Goal: Task Accomplishment & Management: Manage account settings

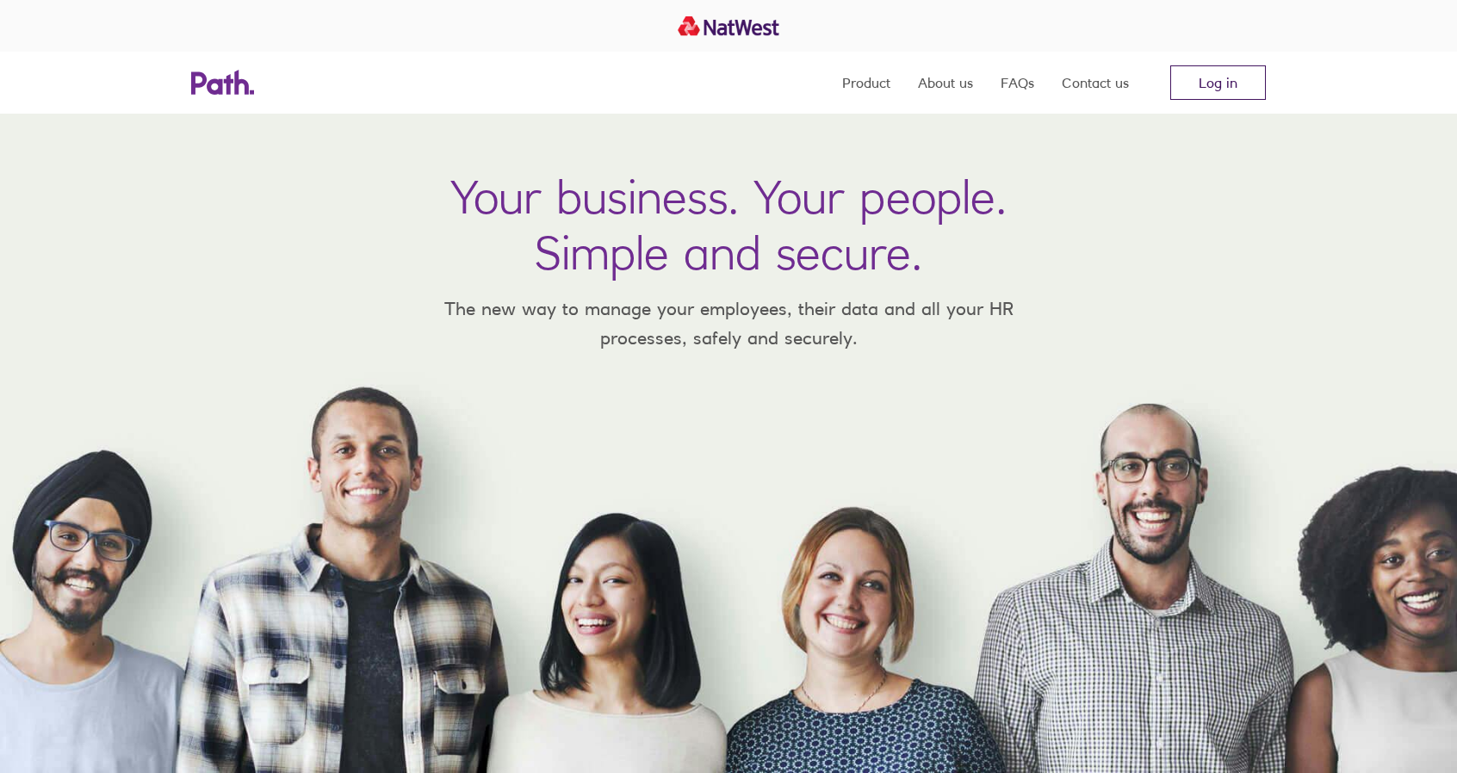
click at [1241, 84] on link "Log in" at bounding box center [1218, 82] width 96 height 34
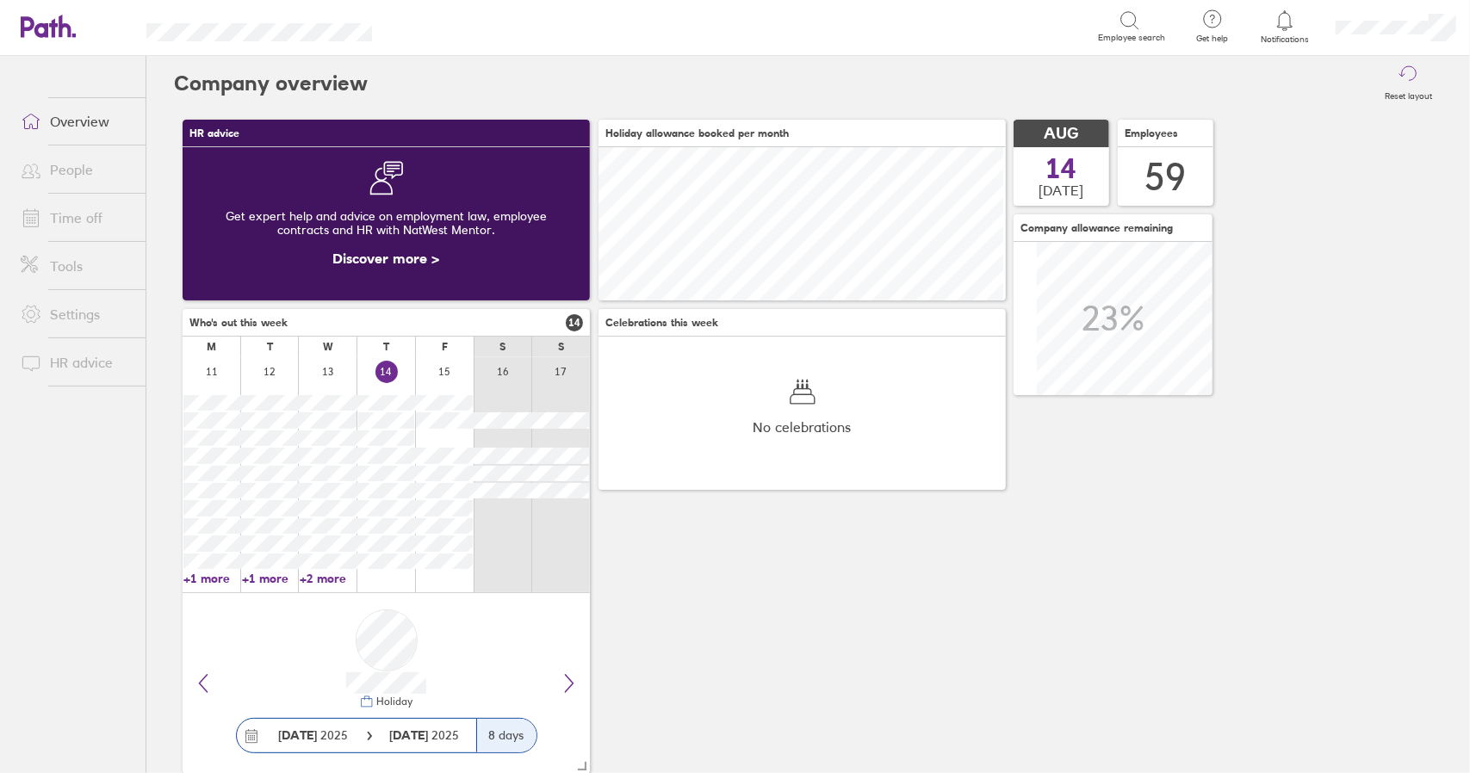
scroll to position [153, 153]
click at [89, 223] on link "Time off" at bounding box center [76, 218] width 139 height 34
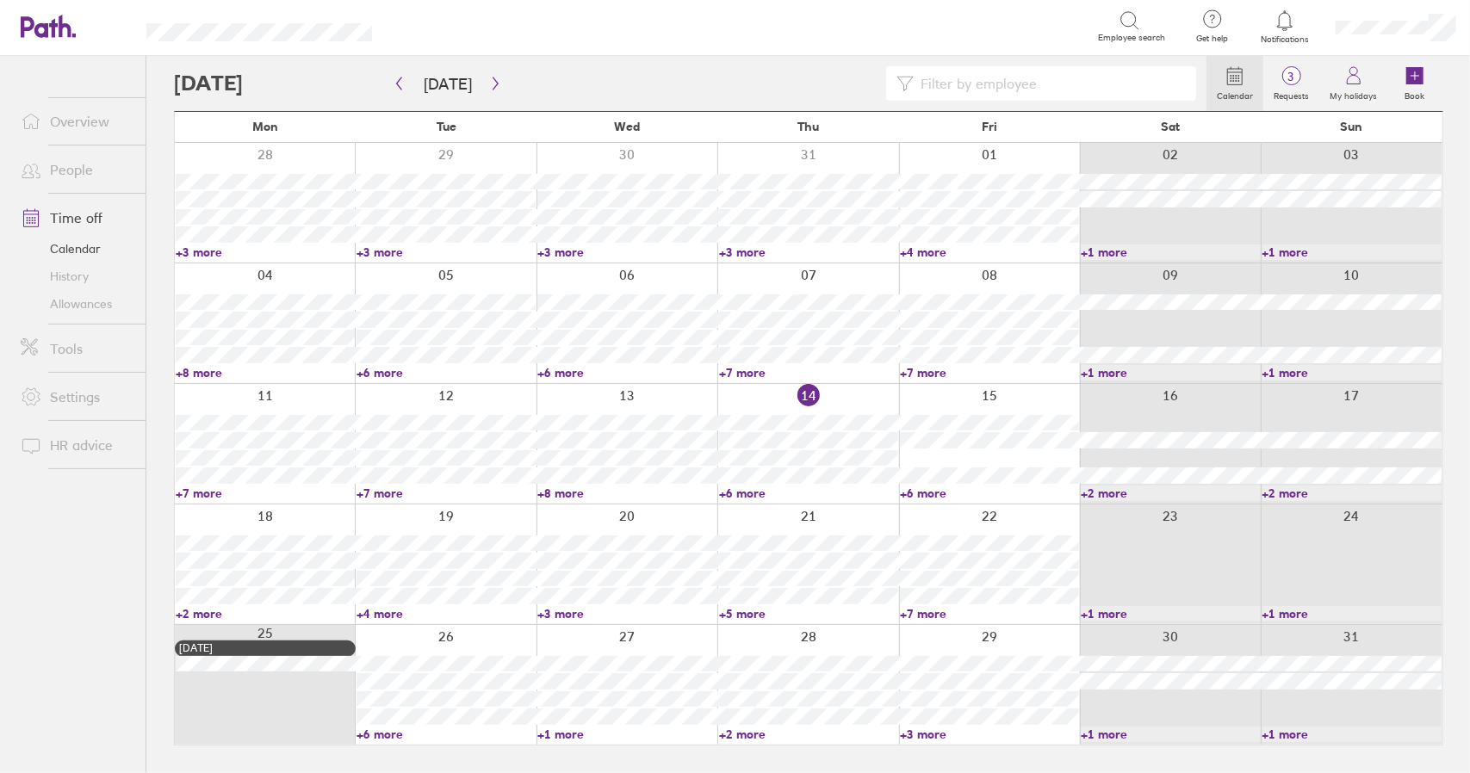
click at [927, 488] on link "+6 more" at bounding box center [989, 493] width 179 height 15
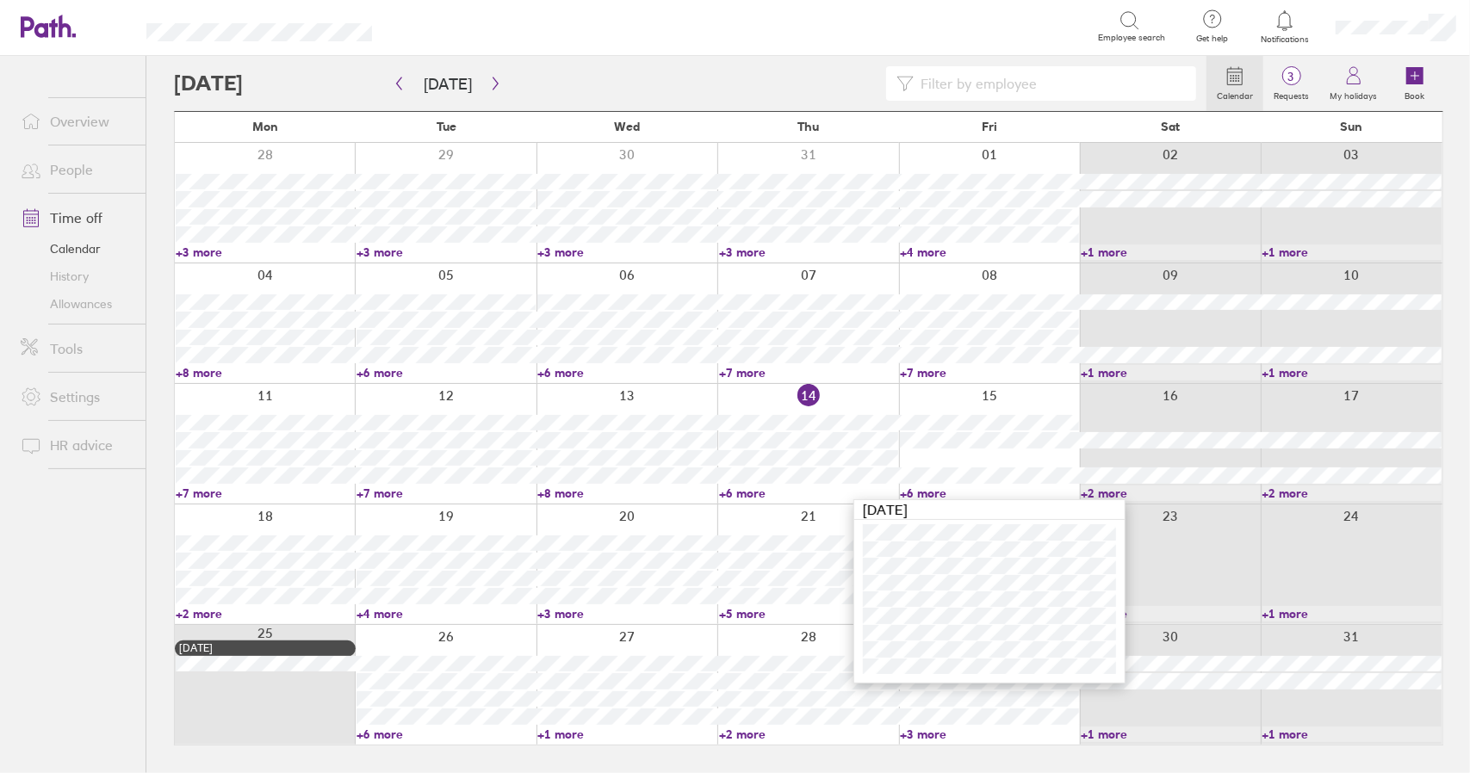
click at [925, 490] on link "+6 more" at bounding box center [989, 493] width 179 height 15
